Goal: Information Seeking & Learning: Learn about a topic

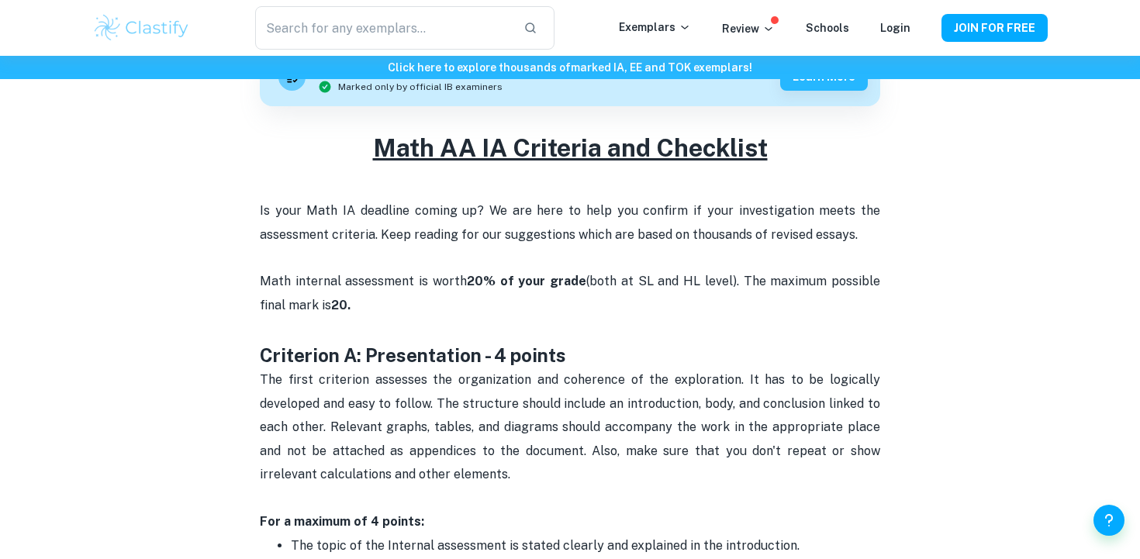
scroll to position [687, 0]
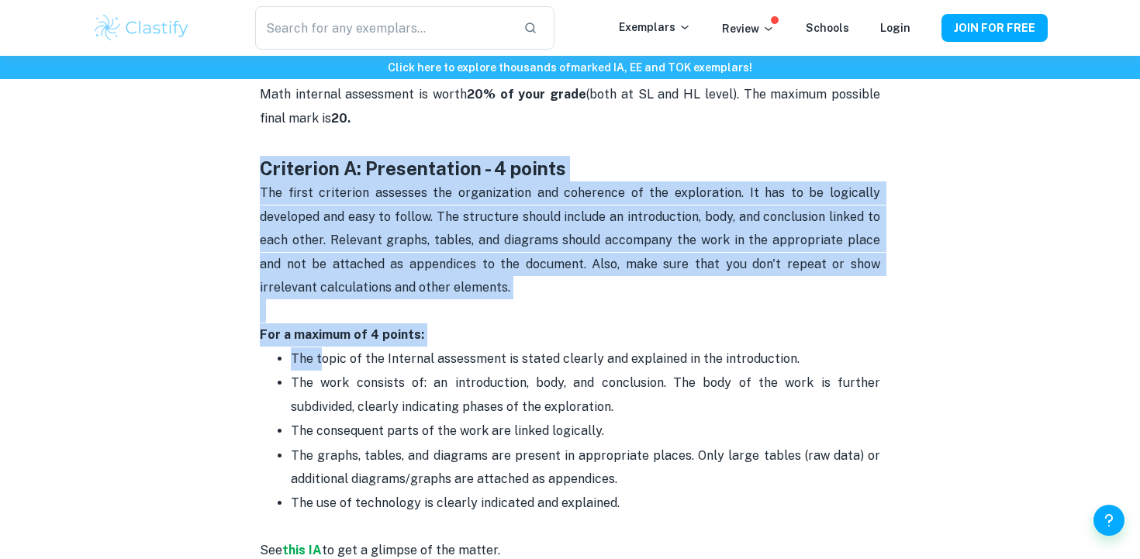
drag, startPoint x: 258, startPoint y: 167, endPoint x: 318, endPoint y: 349, distance: 191.8
click at [318, 349] on p "The topic of the Internal assessment is stated clearly and explained in the int…" at bounding box center [586, 358] width 590 height 23
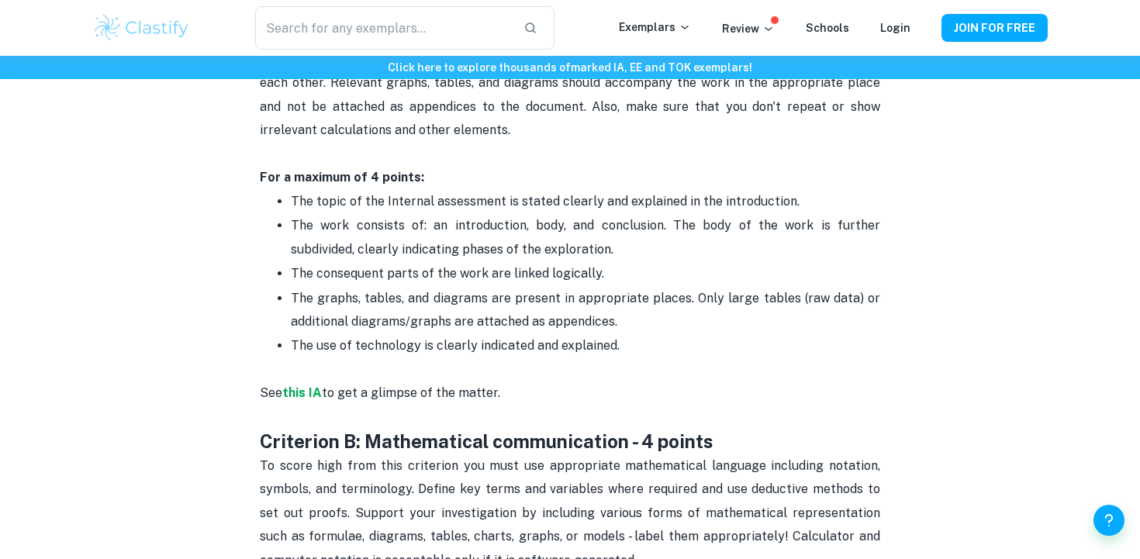
scroll to position [832, 0]
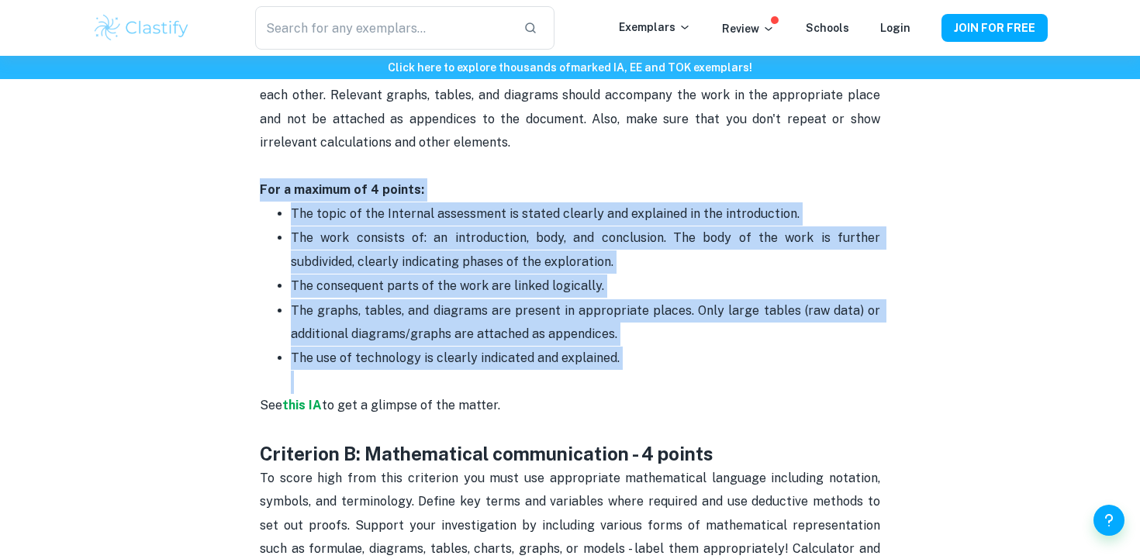
drag, startPoint x: 248, startPoint y: 185, endPoint x: 303, endPoint y: 377, distance: 199.9
click at [303, 377] on p "The use of technology is clearly indicated and explained." at bounding box center [586, 370] width 590 height 47
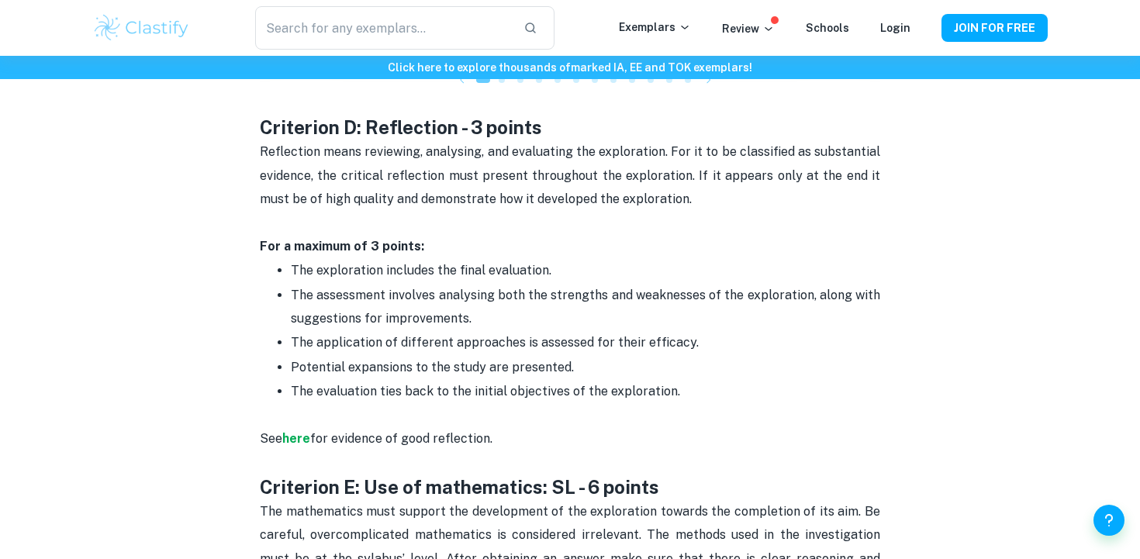
scroll to position [2247, 0]
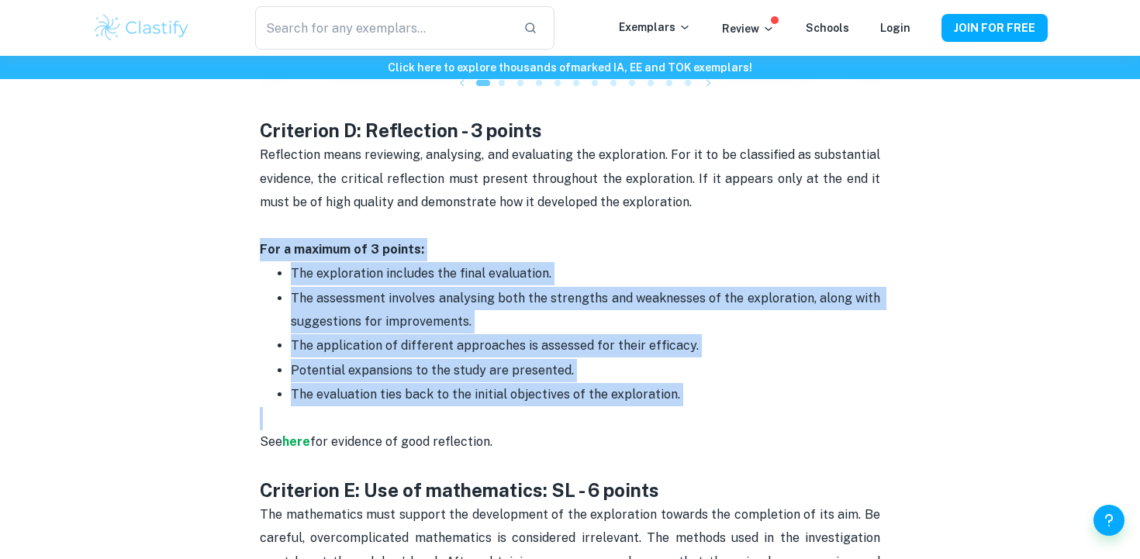
drag, startPoint x: 259, startPoint y: 220, endPoint x: 351, endPoint y: 389, distance: 192.6
click at [351, 407] on p "See here for evidence of good reflection." at bounding box center [570, 442] width 621 height 71
drag, startPoint x: 351, startPoint y: 389, endPoint x: 218, endPoint y: 222, distance: 214.2
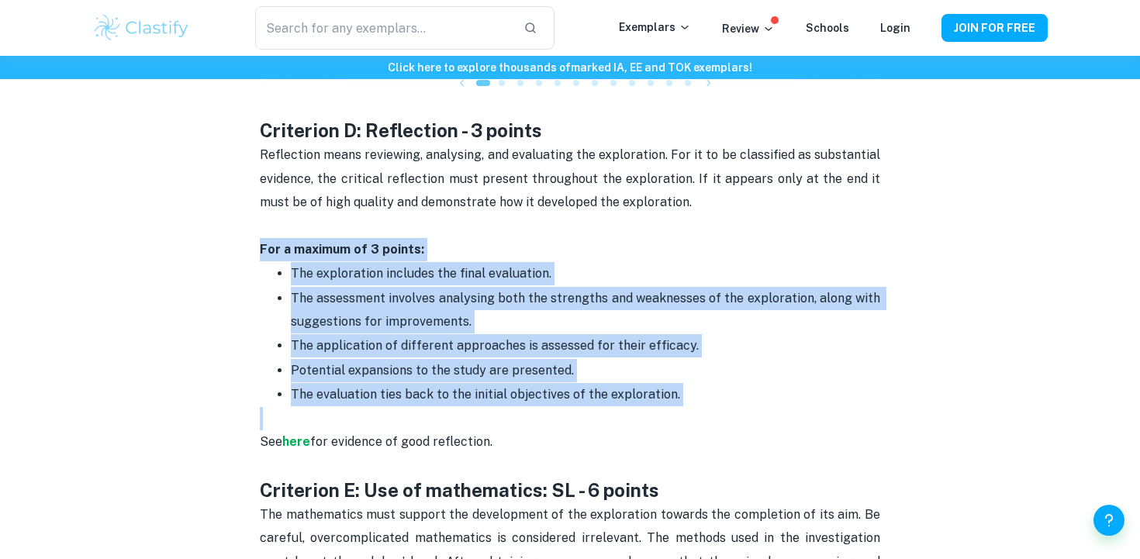
drag, startPoint x: 218, startPoint y: 223, endPoint x: 528, endPoint y: 413, distance: 364.2
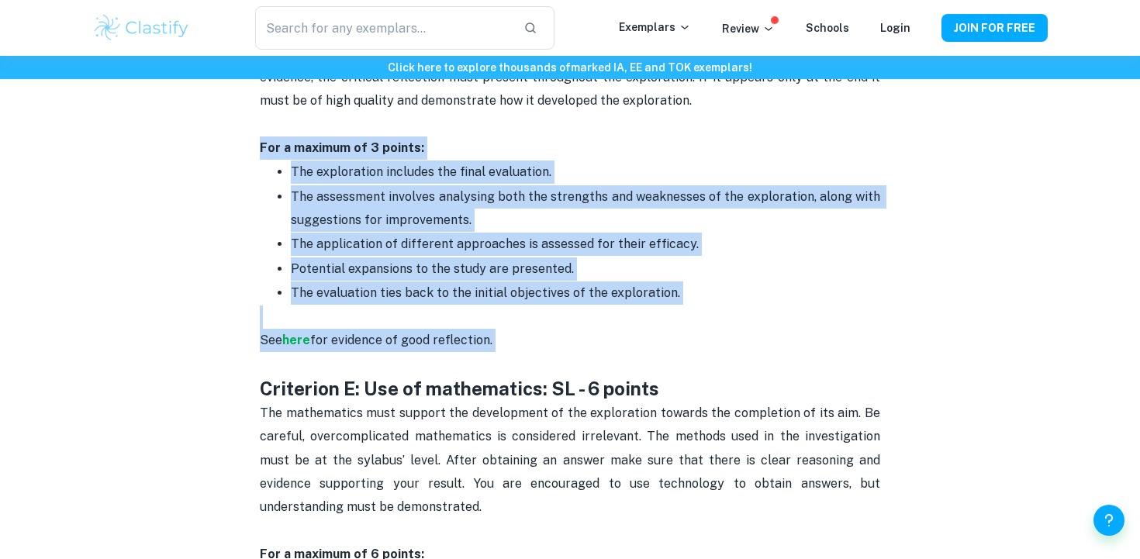
scroll to position [2497, 0]
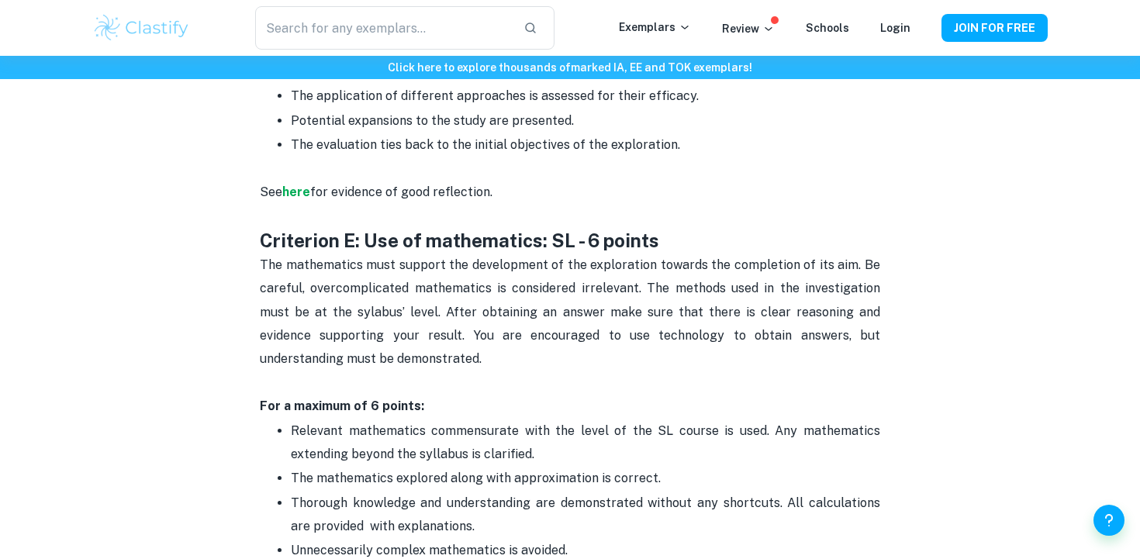
click at [528, 424] on span "Relevant mathematics commensurate with the level of the SL course is used. Any …" at bounding box center [587, 443] width 593 height 38
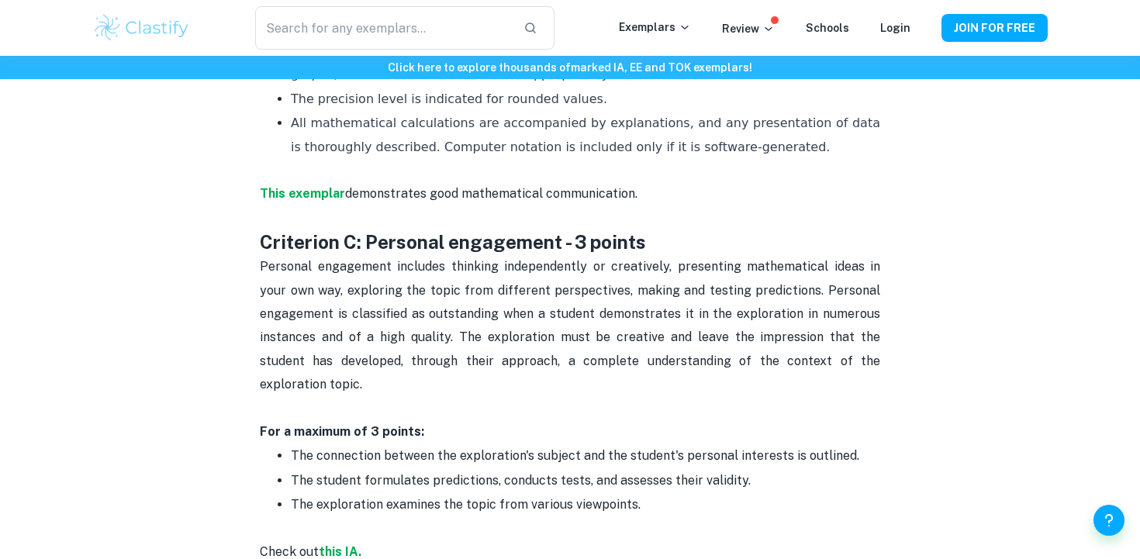
scroll to position [1499, 0]
click at [493, 448] on span "The connection between the exploration's subject and the student's personal int…" at bounding box center [575, 455] width 569 height 15
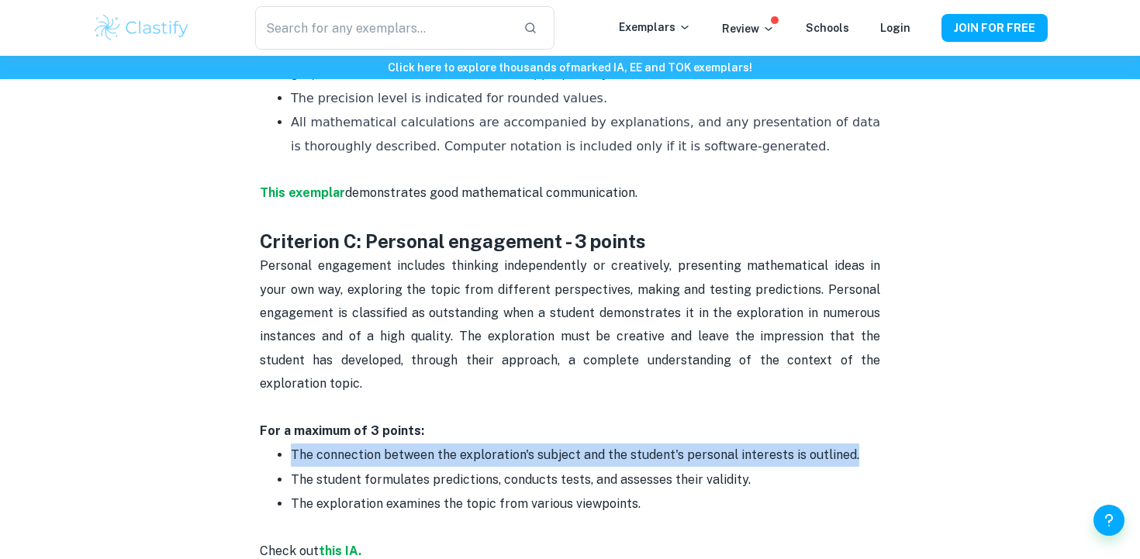
click at [493, 448] on span "The connection between the exploration's subject and the student's personal int…" at bounding box center [575, 455] width 569 height 15
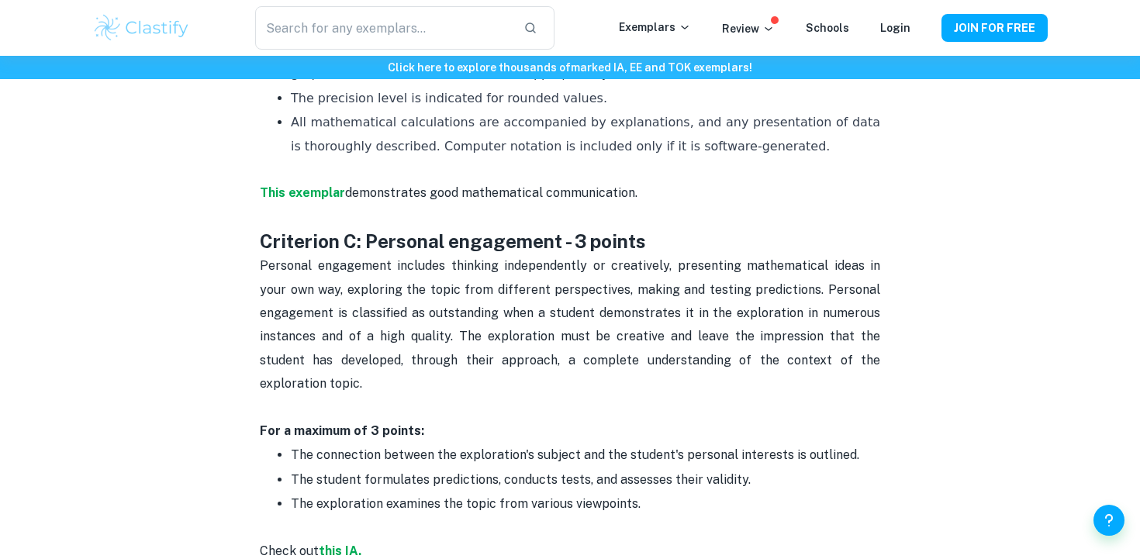
click at [493, 472] on span "The student formulates predictions, conducts tests, and assesses their validity." at bounding box center [521, 479] width 460 height 15
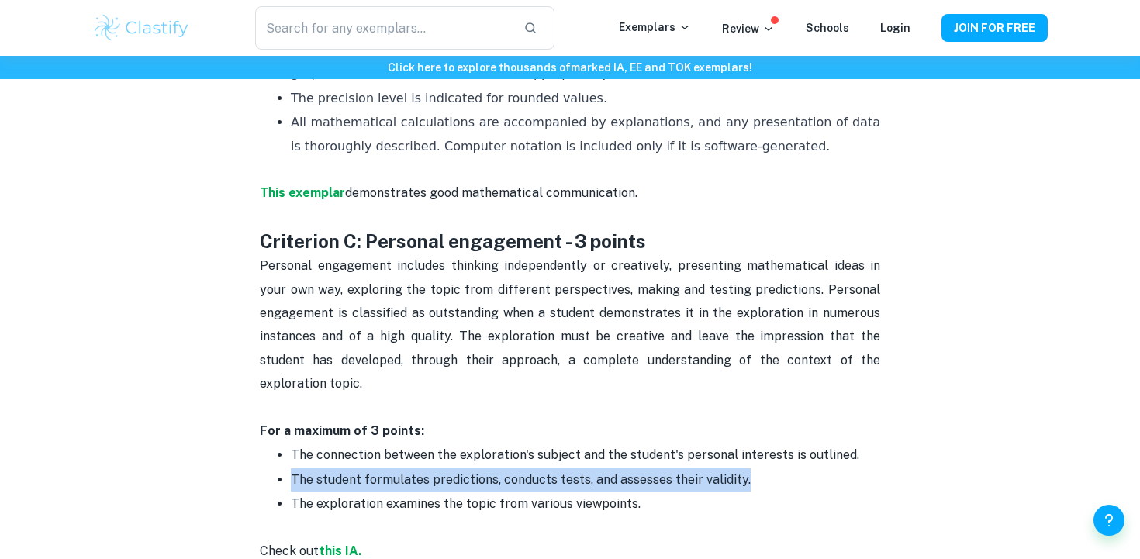
click at [493, 472] on span "The student formulates predictions, conducts tests, and assesses their validity." at bounding box center [521, 479] width 460 height 15
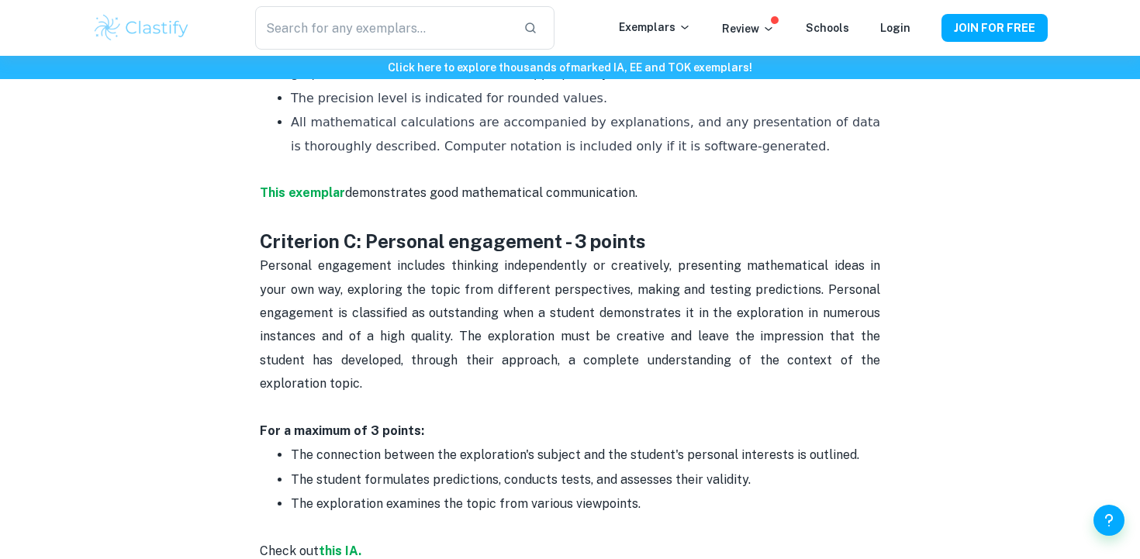
click at [487, 493] on p "The exploration examines the topic from various viewpoints." at bounding box center [586, 516] width 590 height 47
click at [334, 514] on p "The exploration examines the topic from various viewpoints." at bounding box center [586, 516] width 590 height 47
click at [328, 544] on strong "this IA." at bounding box center [340, 551] width 43 height 15
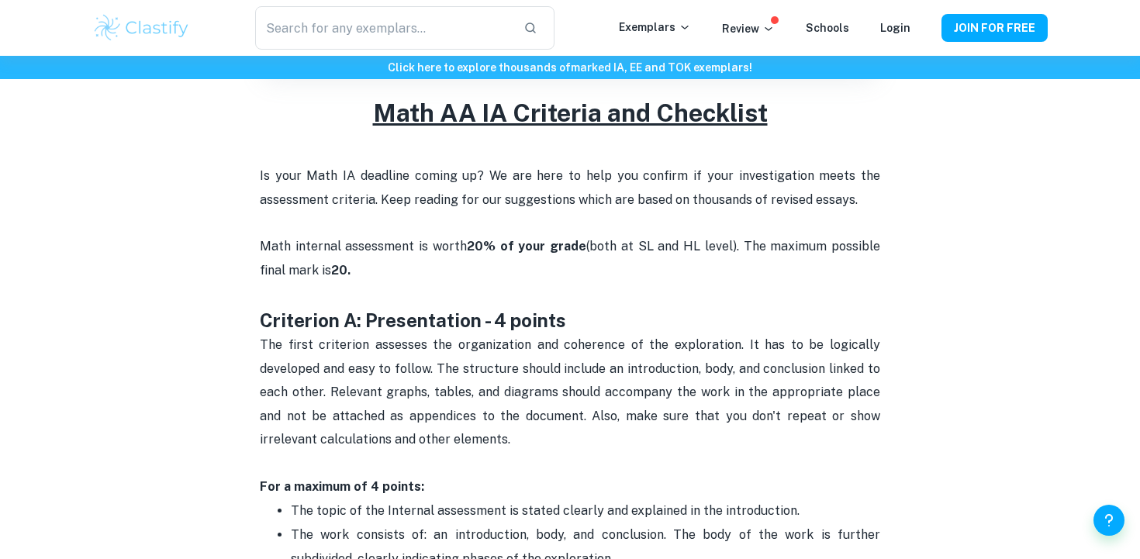
scroll to position [541, 0]
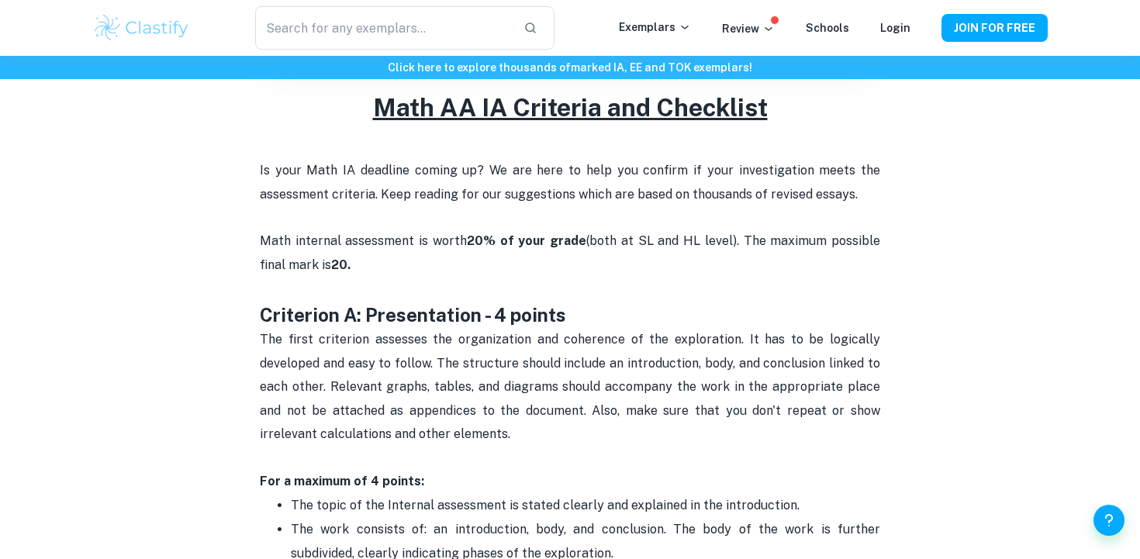
click at [433, 230] on p "Is your Math IA deadline coming up? We are here to help you confirm if your inv…" at bounding box center [570, 218] width 621 height 118
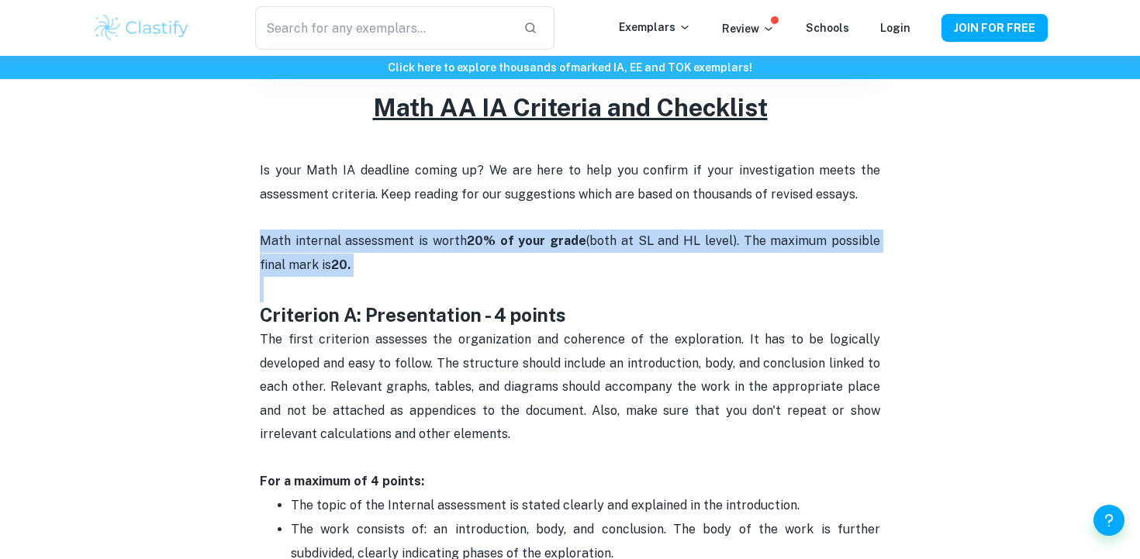
click at [433, 230] on p "Is your Math IA deadline coming up? We are here to help you confirm if your inv…" at bounding box center [570, 218] width 621 height 118
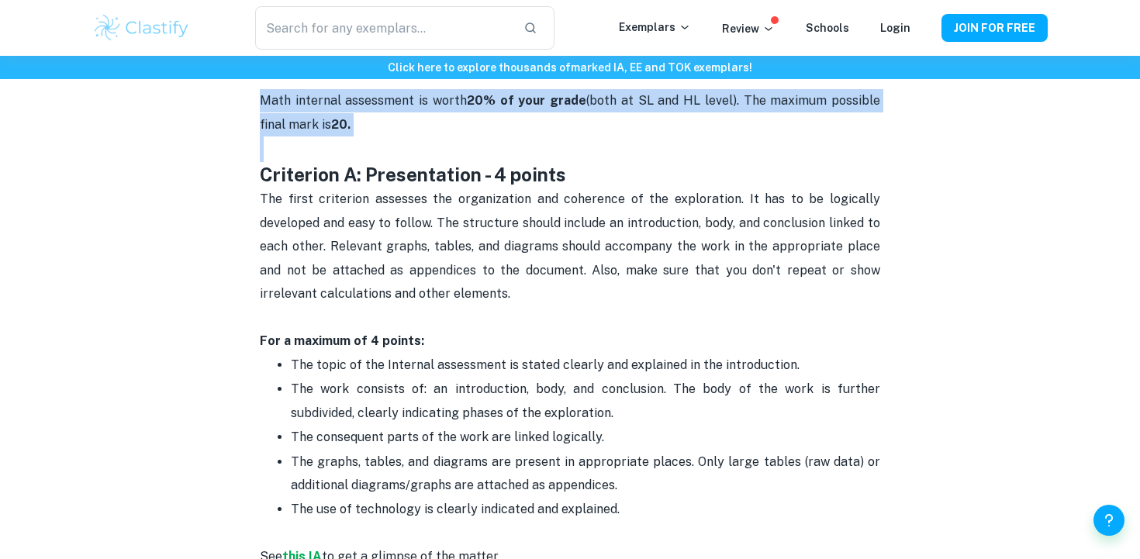
scroll to position [779, 0]
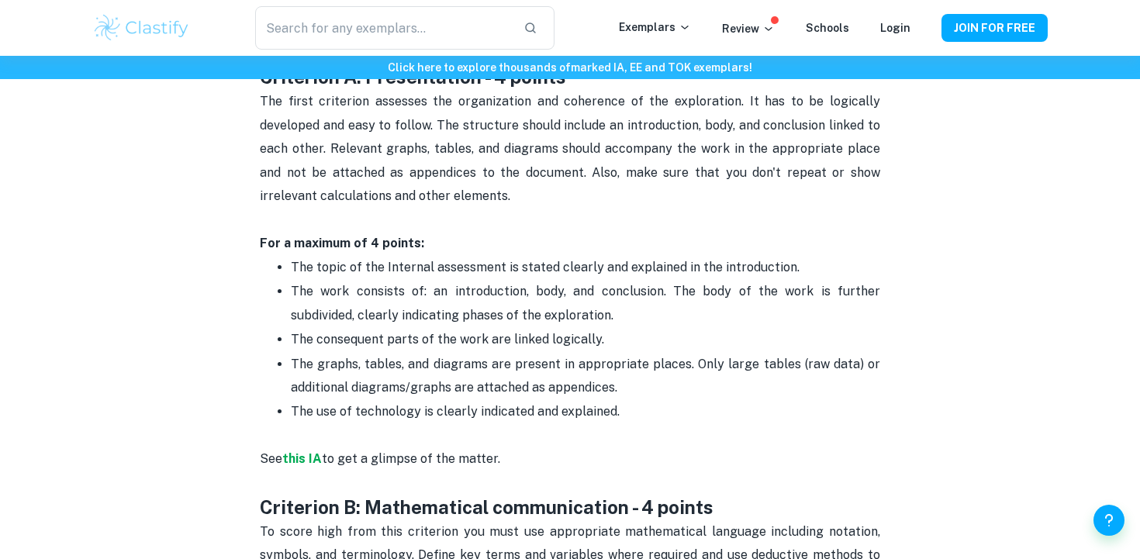
click at [451, 174] on span "The first criterion assesses the organization and coherence of the exploration.…" at bounding box center [572, 148] width 624 height 109
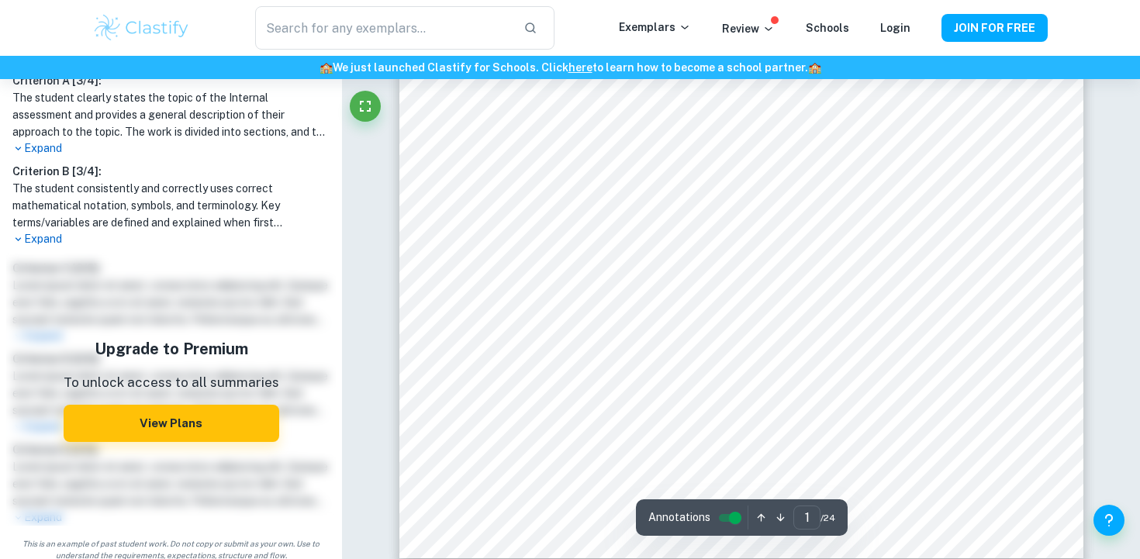
scroll to position [816, 0]
